Goal: Transaction & Acquisition: Book appointment/travel/reservation

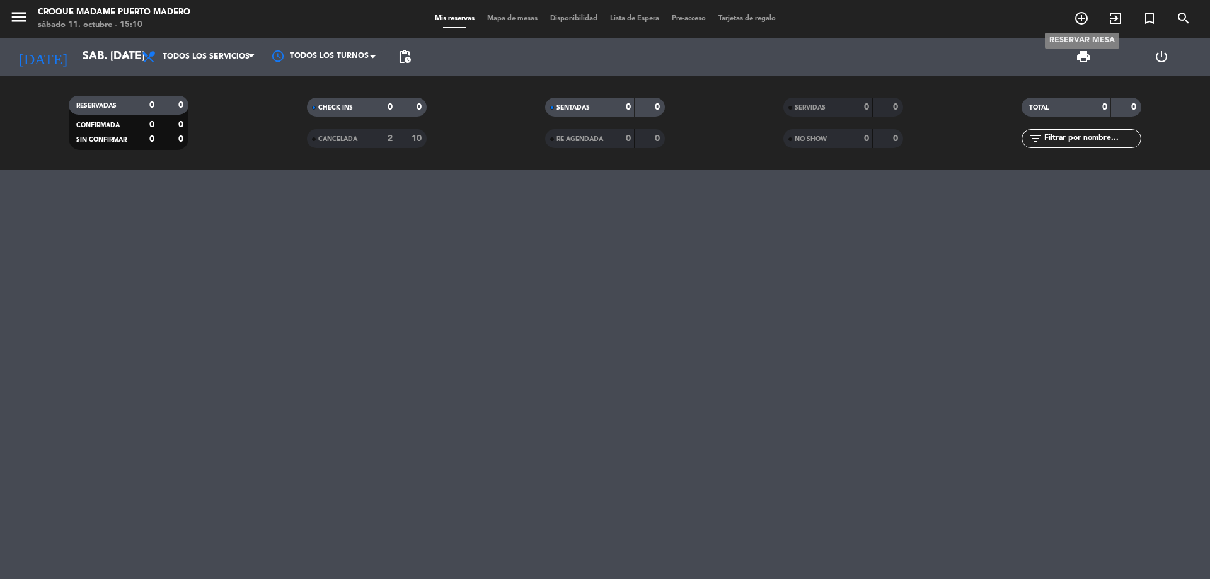
click at [1084, 19] on icon "add_circle_outline" at bounding box center [1081, 18] width 15 height 15
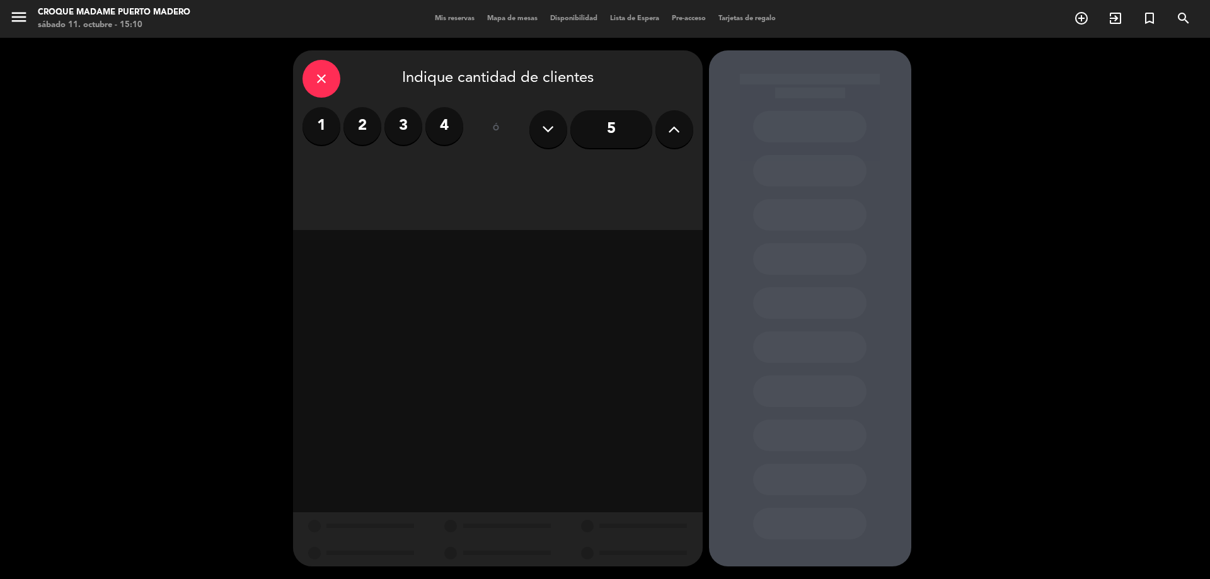
click at [608, 135] on input "5" at bounding box center [611, 129] width 82 height 38
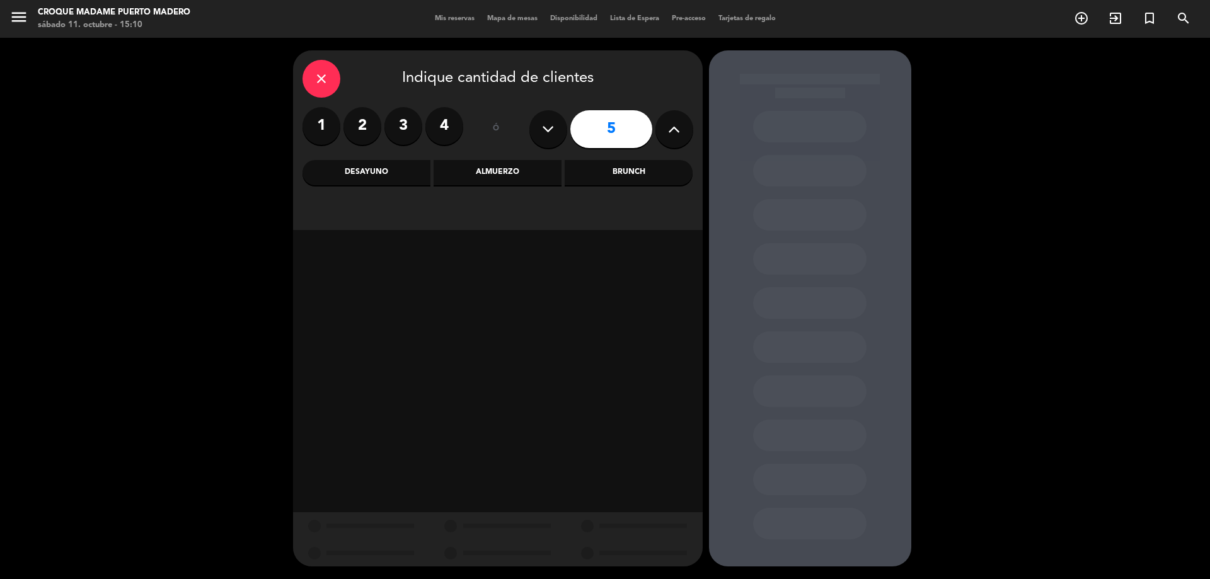
click at [505, 179] on div "Almuerzo" at bounding box center [498, 172] width 128 height 25
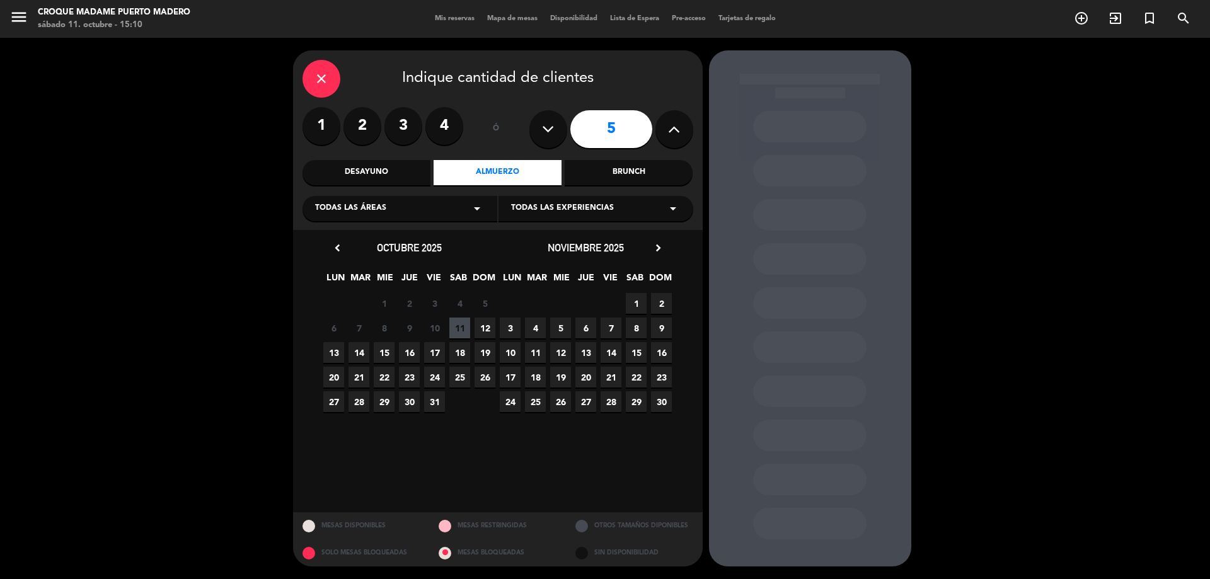
click at [490, 355] on span "19" at bounding box center [485, 352] width 21 height 21
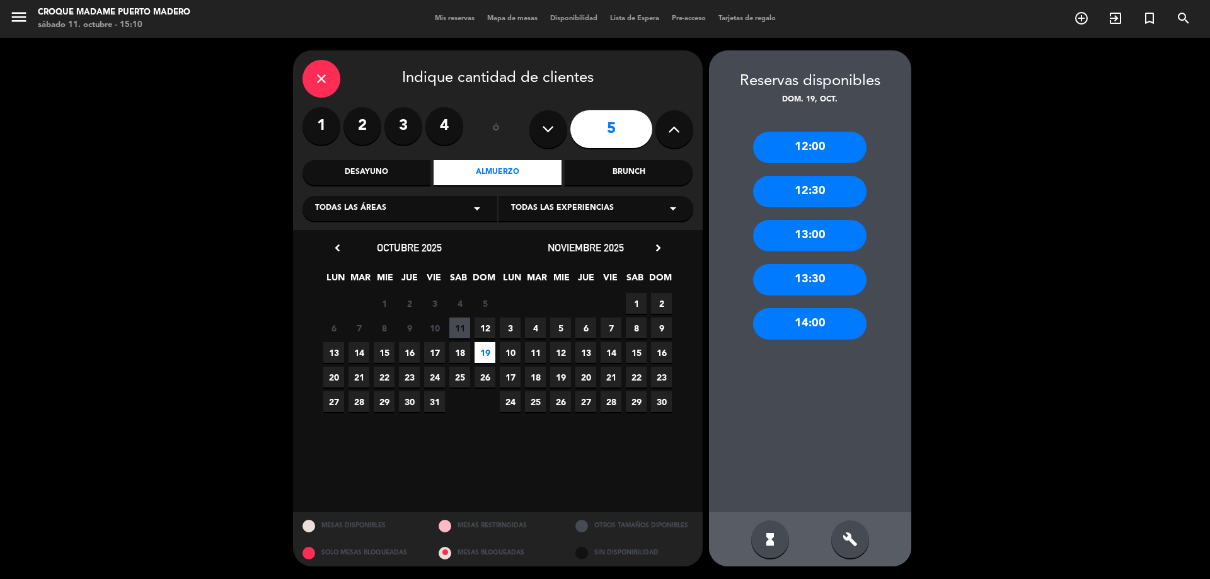
click at [826, 287] on div "13:30" at bounding box center [809, 280] width 113 height 32
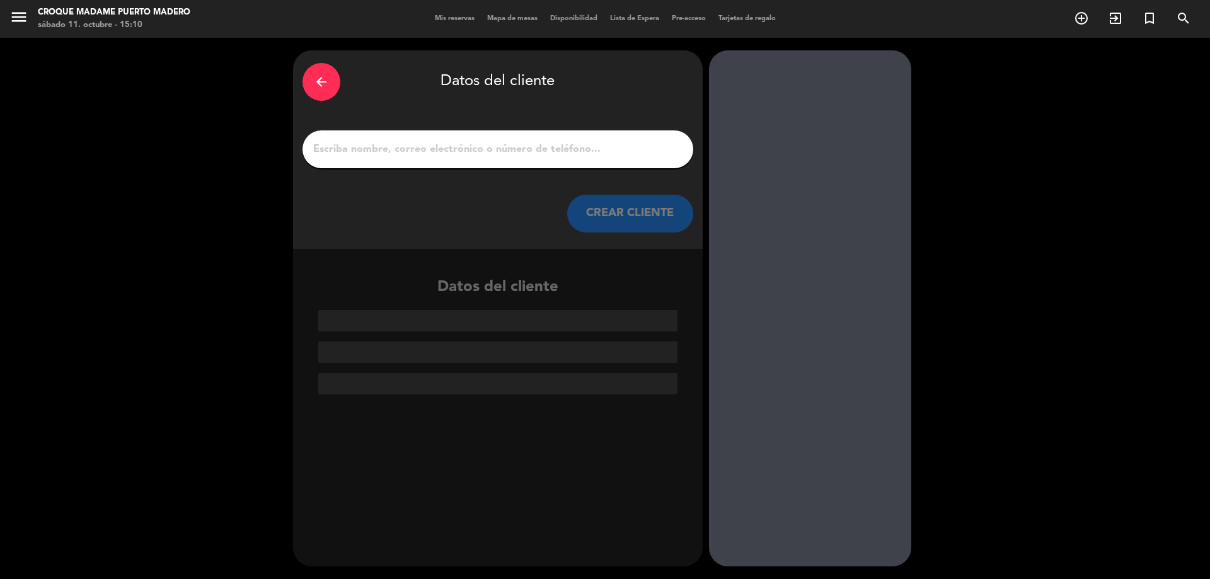
click at [505, 152] on input "1" at bounding box center [498, 150] width 372 height 18
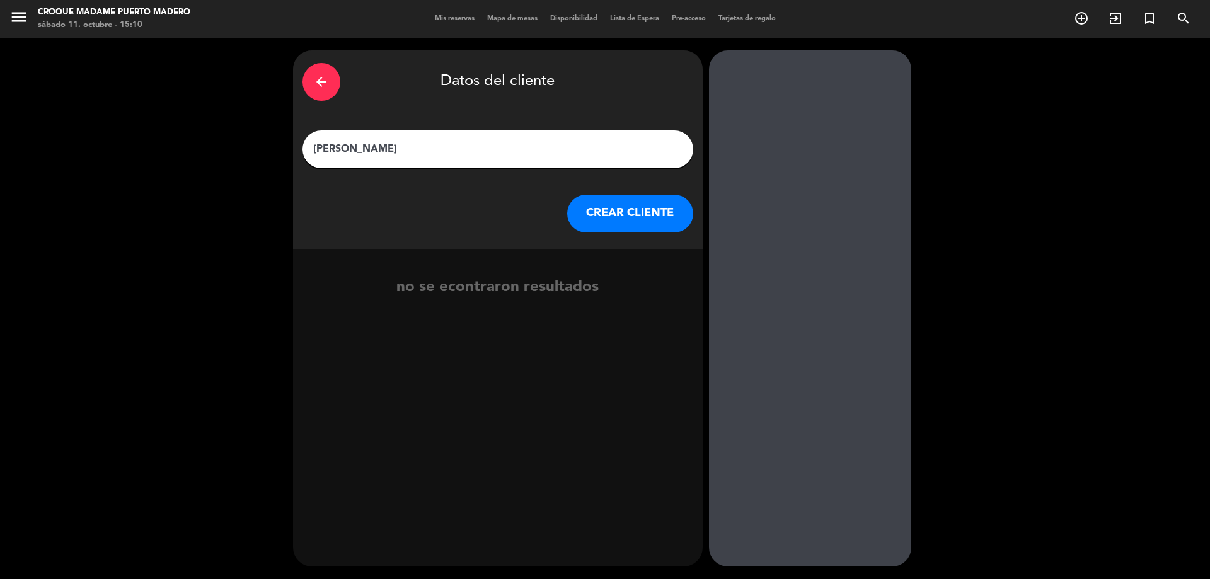
type input "[PERSON_NAME]"
click at [623, 218] on button "CREAR CLIENTE" at bounding box center [630, 214] width 126 height 38
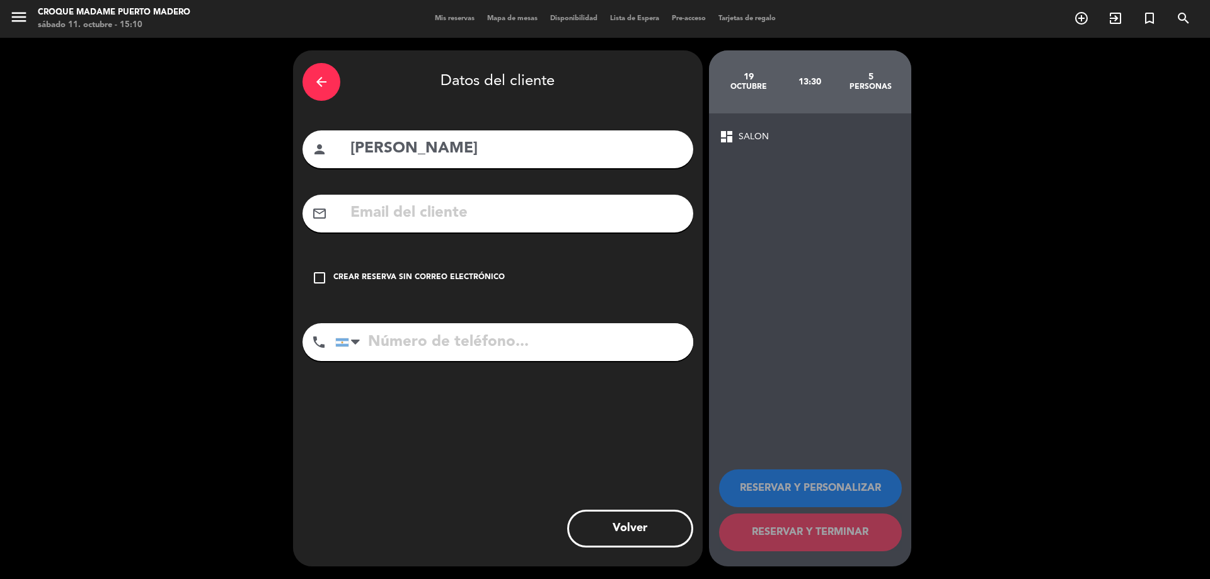
click at [324, 279] on icon "check_box_outline_blank" at bounding box center [319, 277] width 15 height 15
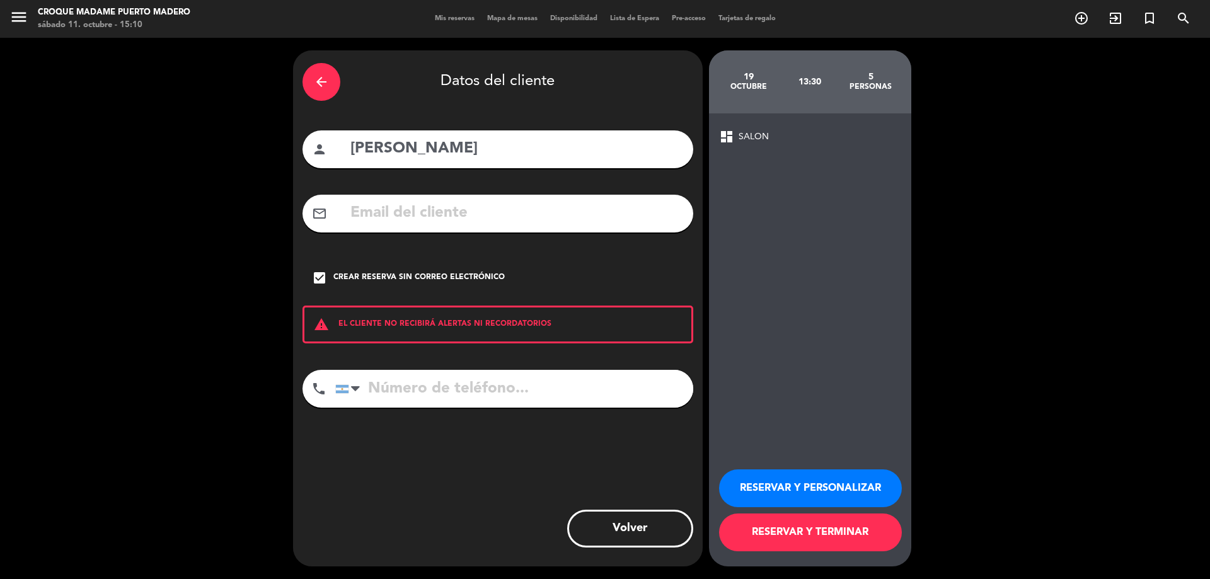
click at [832, 521] on button "RESERVAR Y TERMINAR" at bounding box center [810, 533] width 183 height 38
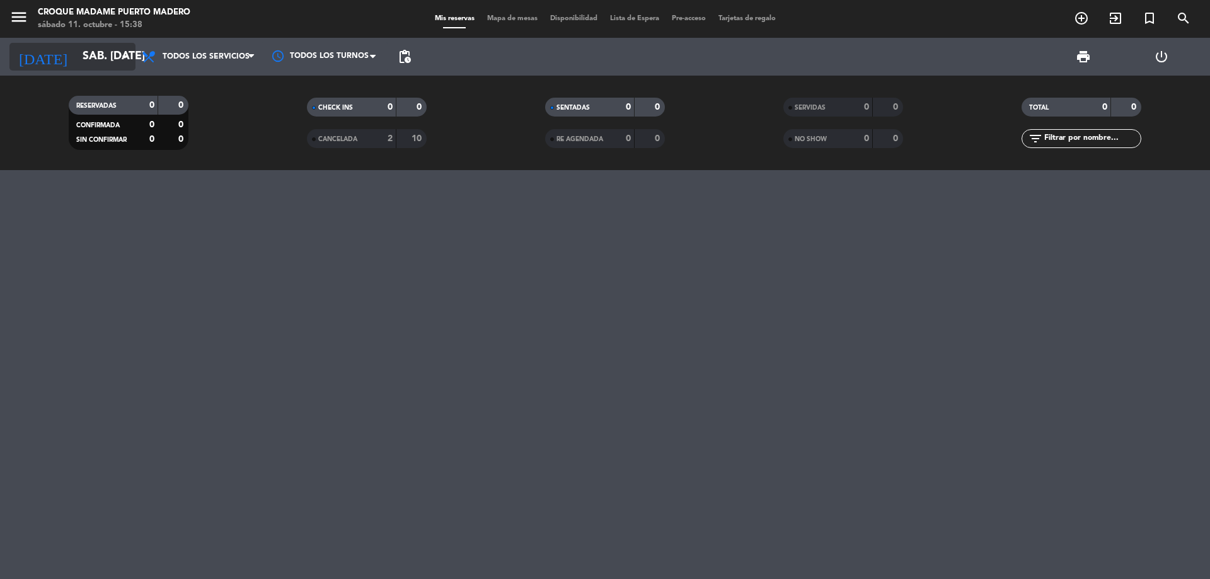
click at [122, 56] on icon "arrow_drop_down" at bounding box center [124, 56] width 15 height 15
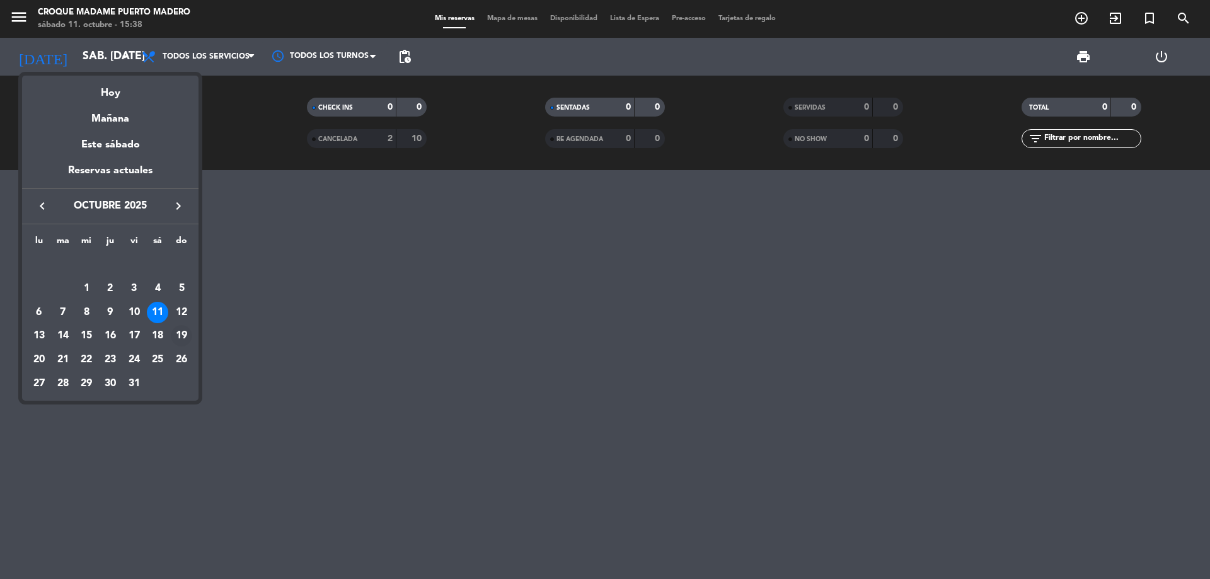
click at [185, 333] on div "19" at bounding box center [181, 335] width 21 height 21
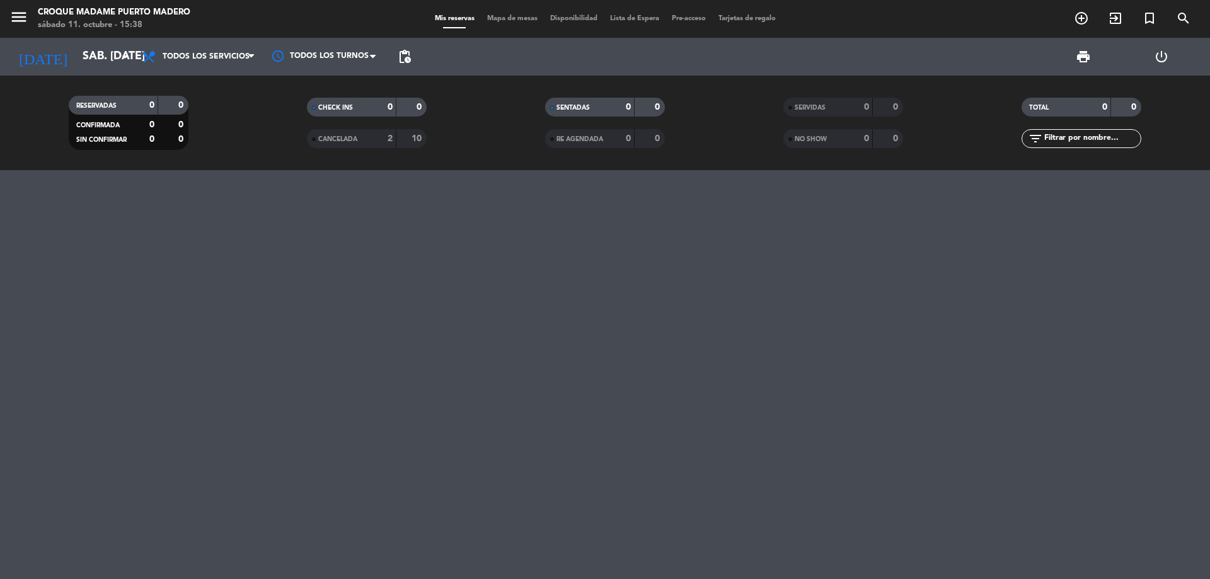
type input "dom. [DATE]"
